Goal: Transaction & Acquisition: Book appointment/travel/reservation

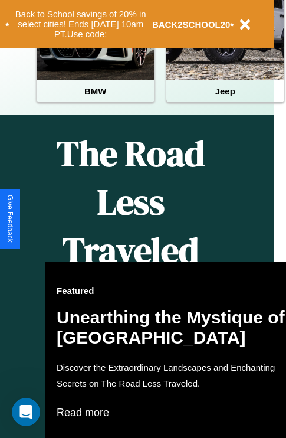
scroll to position [589, 19]
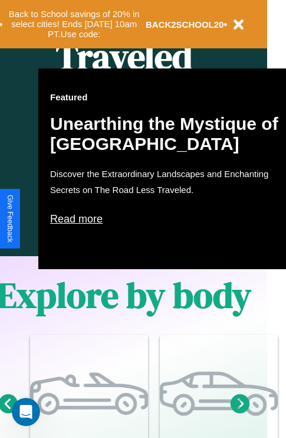
click at [168, 219] on p "Read more" at bounding box center [168, 219] width 236 height 19
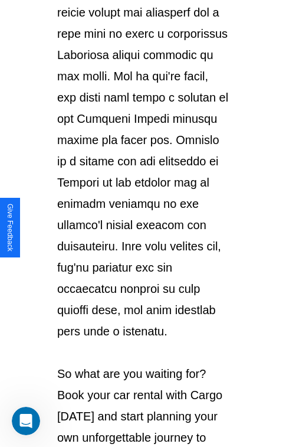
scroll to position [2042, 0]
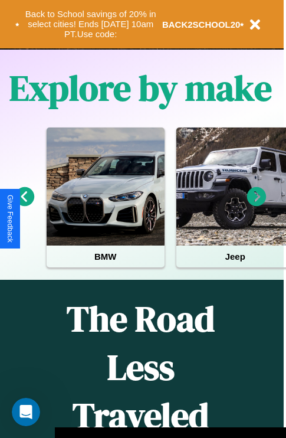
scroll to position [182, 0]
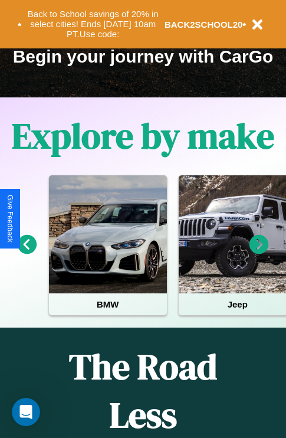
click at [259, 253] on icon at bounding box center [259, 244] width 19 height 19
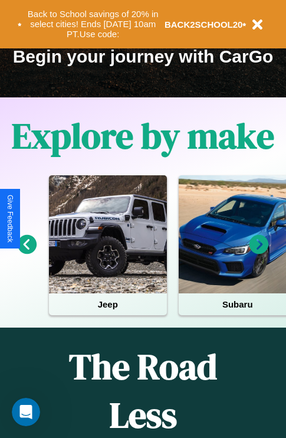
click at [27, 253] on icon at bounding box center [27, 244] width 19 height 19
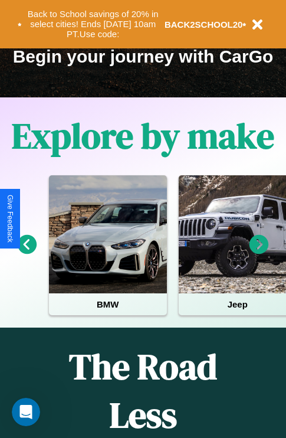
click at [259, 253] on icon at bounding box center [259, 244] width 19 height 19
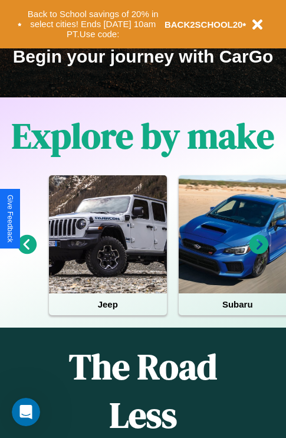
click at [259, 253] on icon at bounding box center [259, 244] width 19 height 19
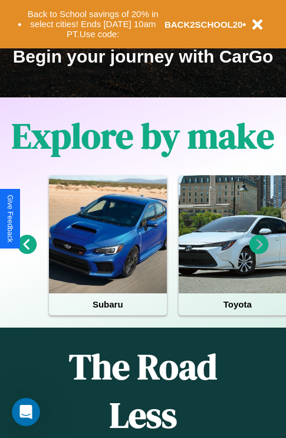
click at [259, 253] on icon at bounding box center [259, 244] width 19 height 19
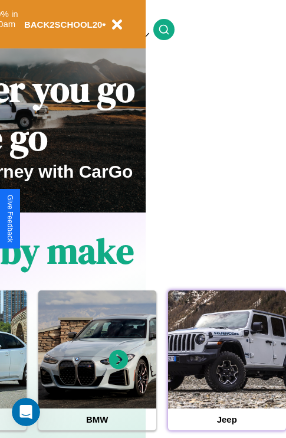
click at [227, 368] on div at bounding box center [227, 349] width 118 height 118
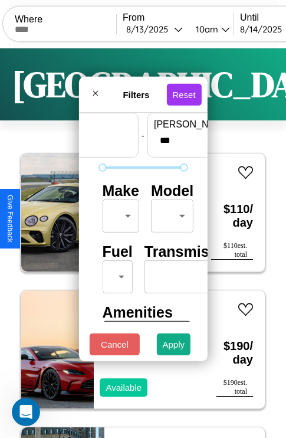
scroll to position [35, 0]
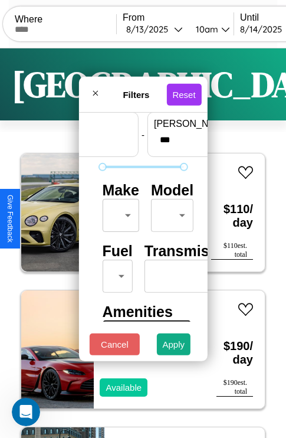
click at [119, 213] on body "CarGo Where From [DATE] 10am Until [DATE] 10am Become a Host Login Sign Up Toky…" at bounding box center [143, 243] width 286 height 487
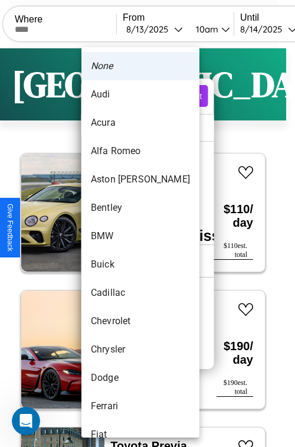
click at [118, 236] on li "BMW" at bounding box center [140, 236] width 118 height 28
type input "***"
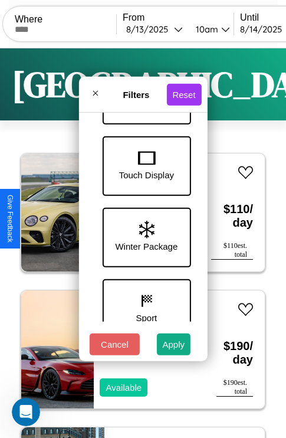
scroll to position [384, 0]
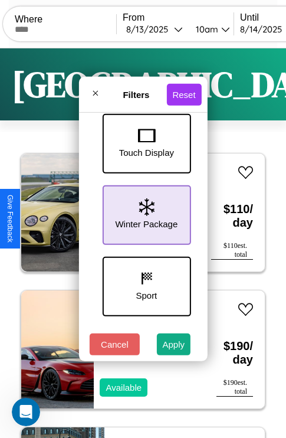
click at [145, 213] on icon at bounding box center [146, 207] width 15 height 18
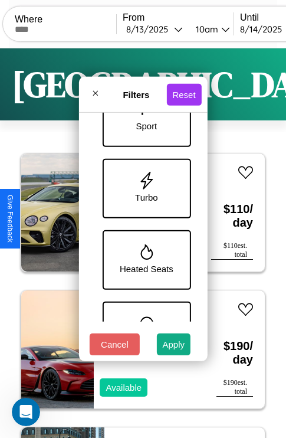
scroll to position [599, 0]
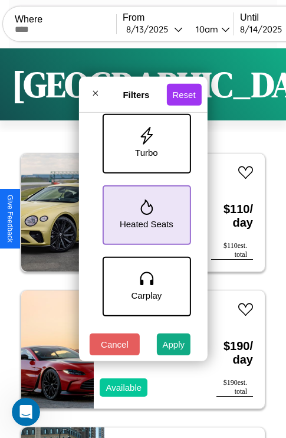
click at [145, 213] on icon at bounding box center [147, 207] width 12 height 15
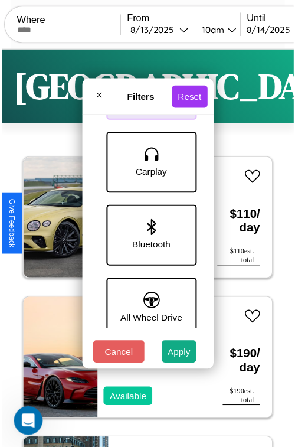
scroll to position [742, 0]
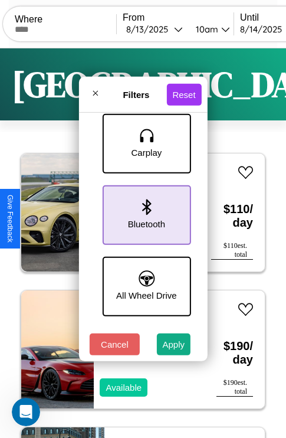
click at [145, 213] on icon at bounding box center [146, 207] width 9 height 16
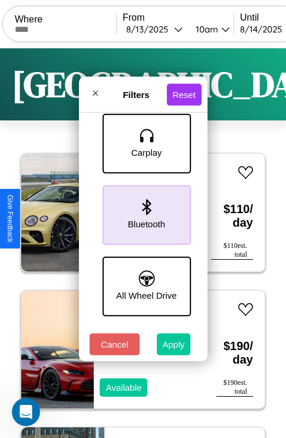
click at [174, 347] on button "Apply" at bounding box center [174, 345] width 34 height 22
